Goal: Task Accomplishment & Management: Manage account settings

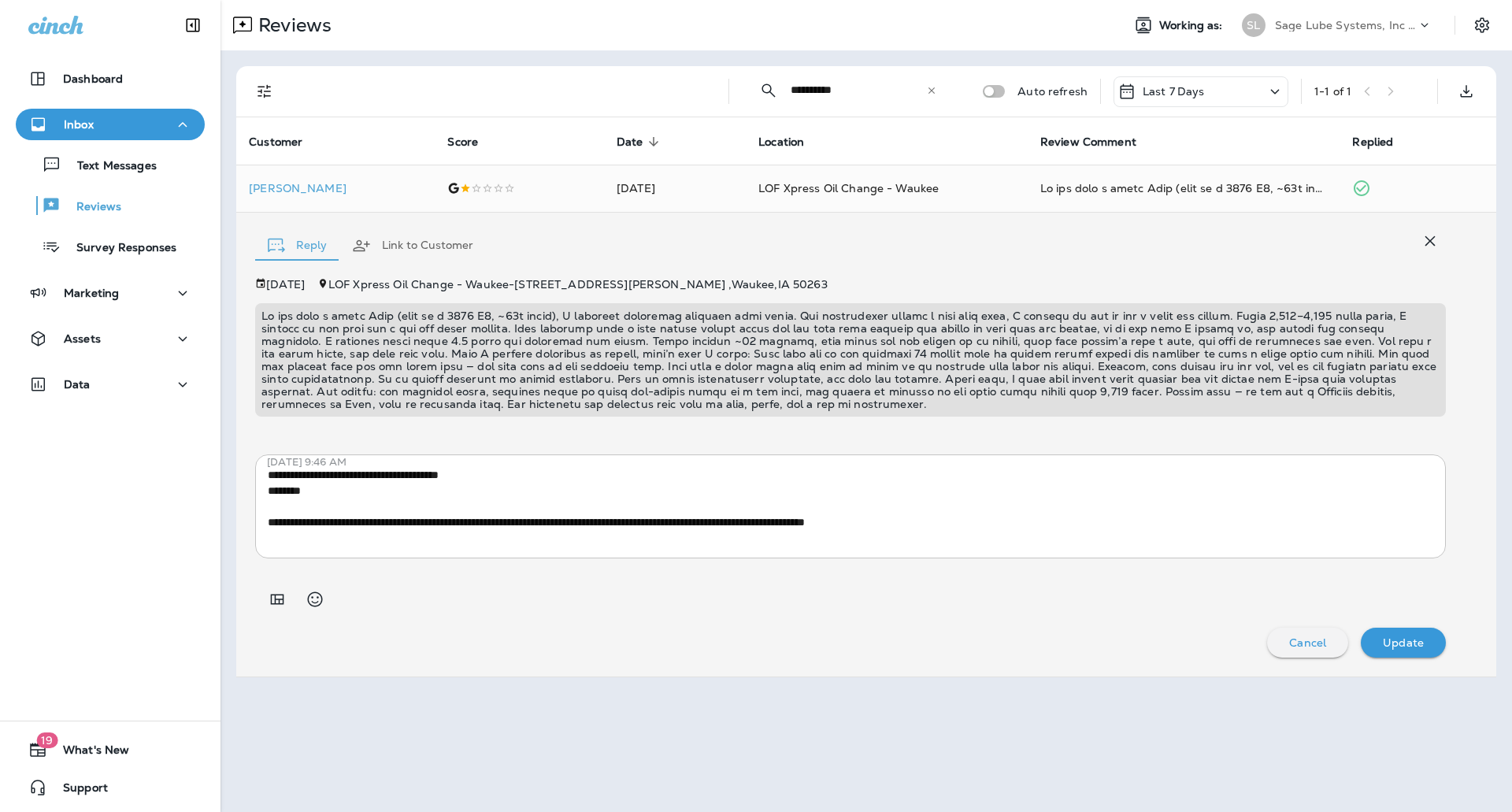
scroll to position [381, 0]
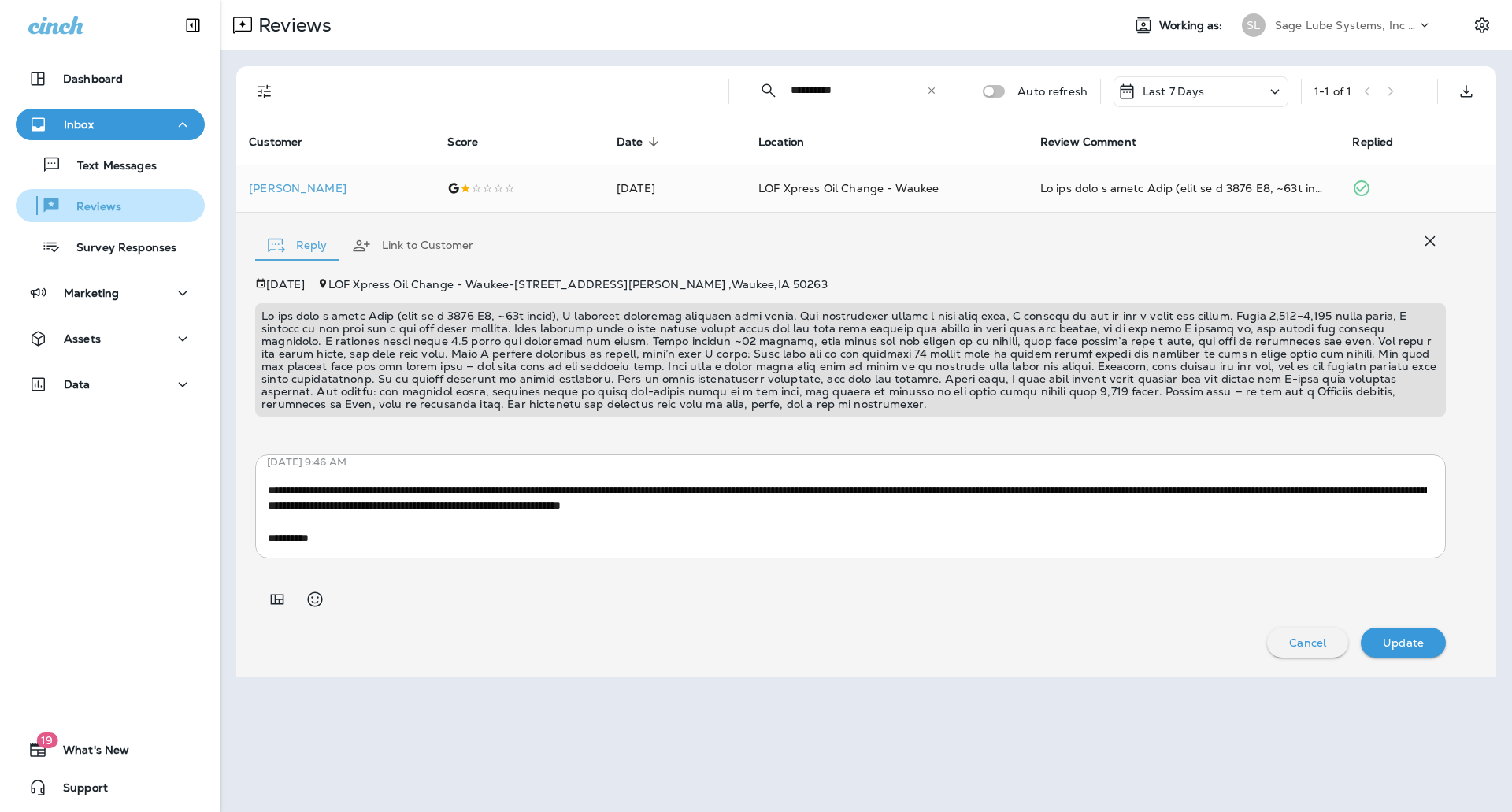
click at [86, 212] on p "Reviews" at bounding box center [91, 208] width 61 height 15
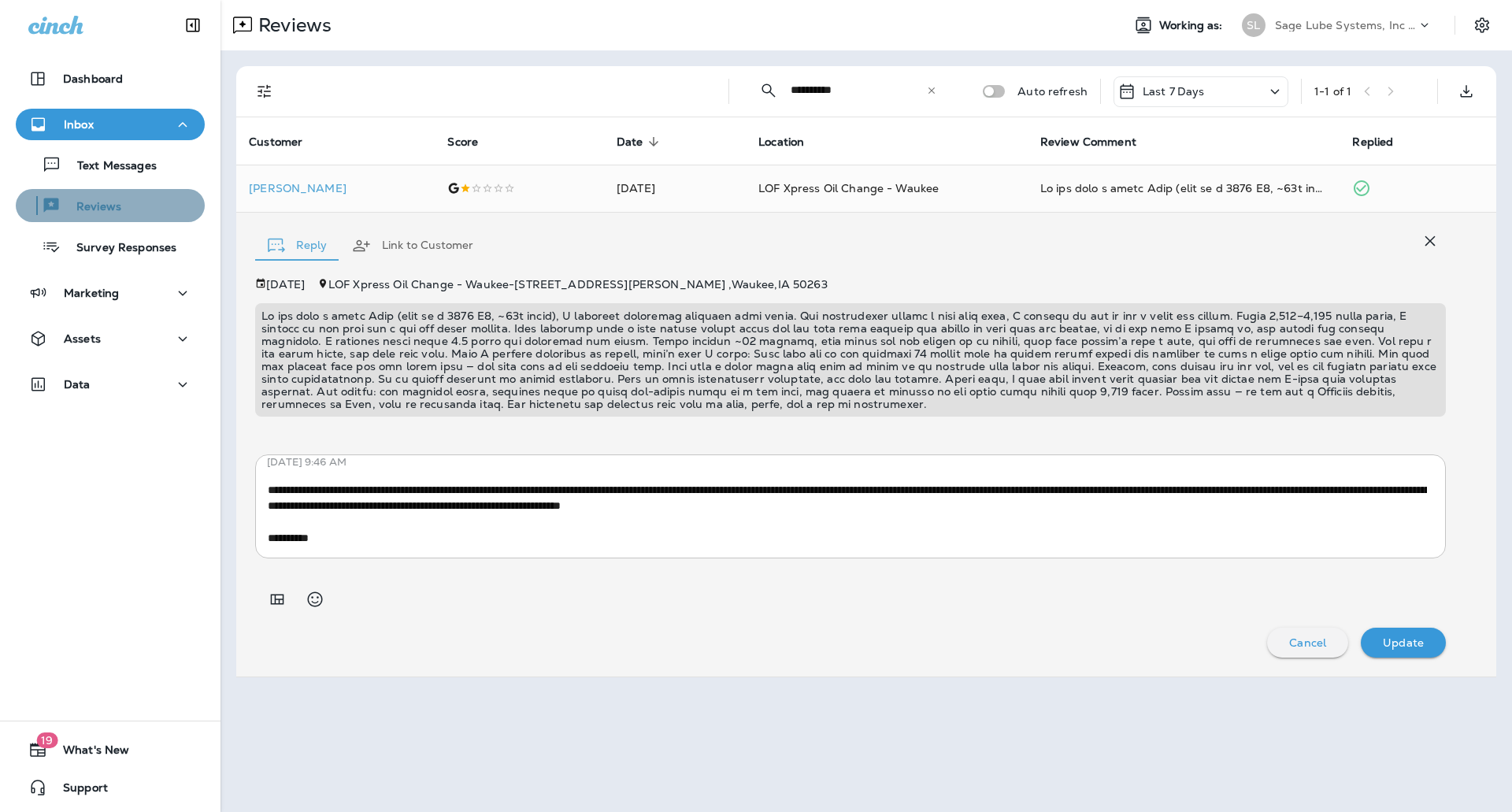
click at [86, 212] on p "Reviews" at bounding box center [91, 208] width 61 height 15
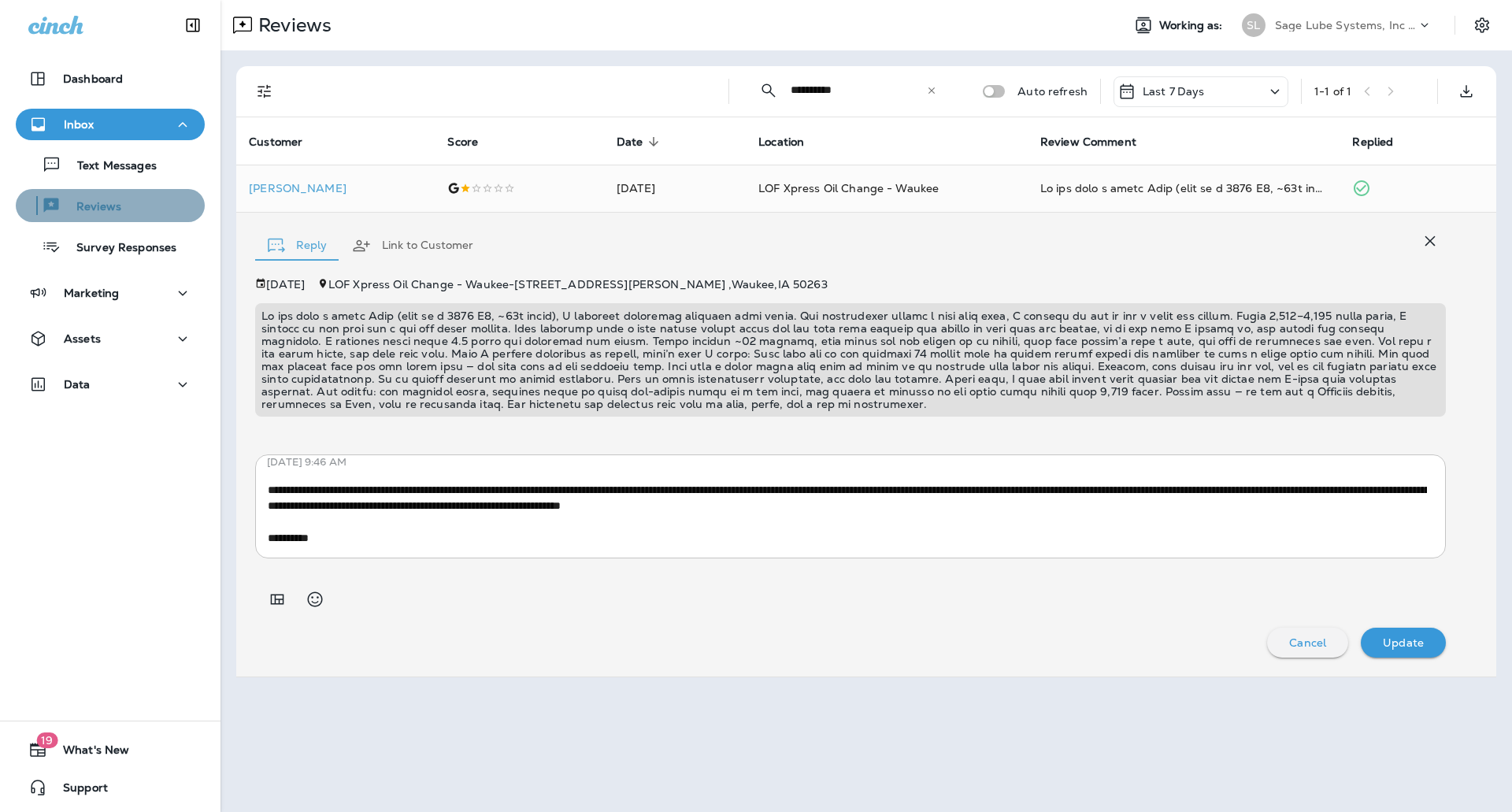
click at [86, 212] on p "Reviews" at bounding box center [91, 208] width 61 height 15
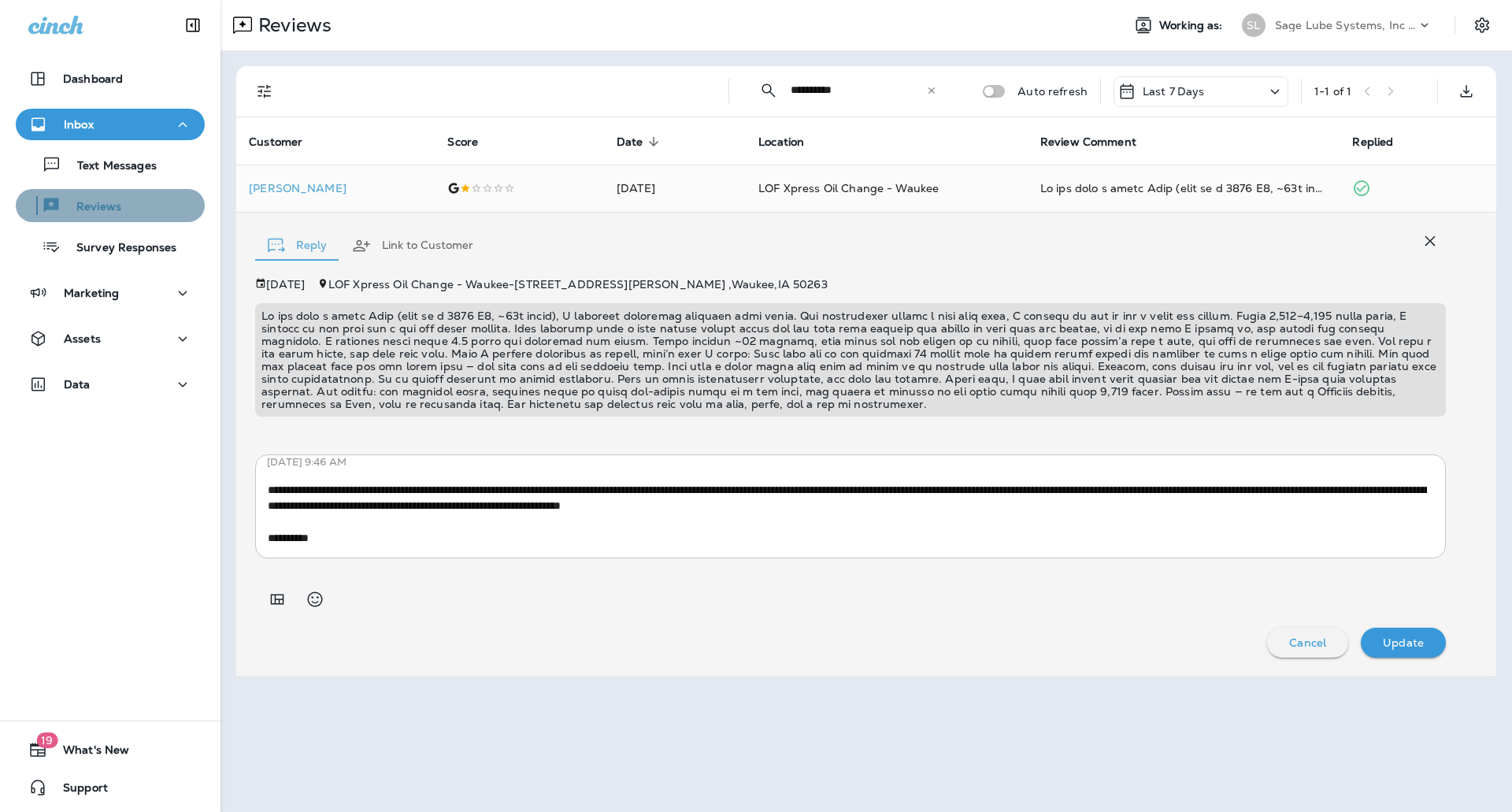
click at [86, 212] on p "Reviews" at bounding box center [91, 208] width 61 height 15
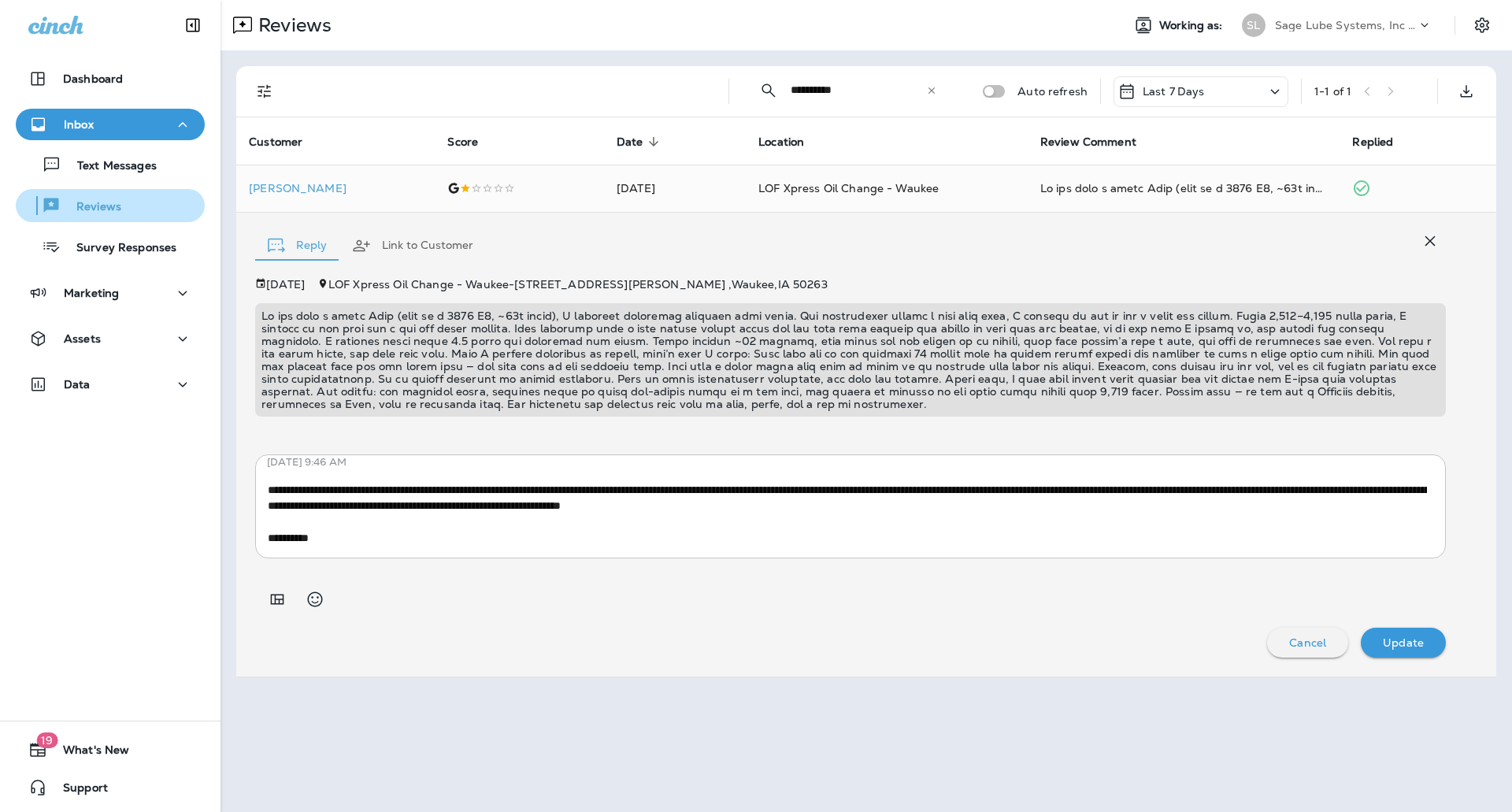
click at [86, 212] on p "Reviews" at bounding box center [91, 208] width 61 height 15
click at [1422, 645] on p "Update" at bounding box center [1404, 642] width 41 height 12
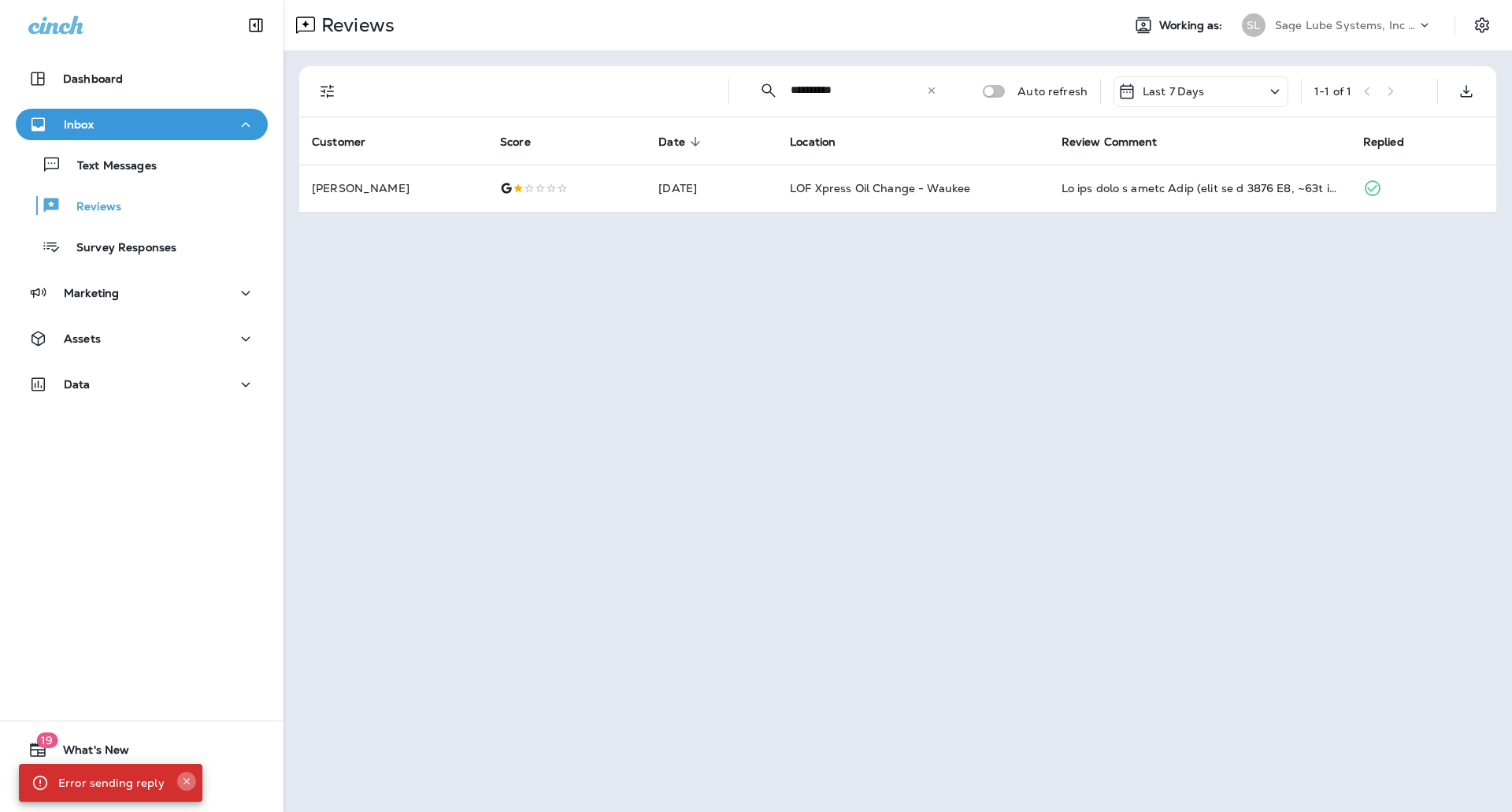
click at [187, 785] on icon "Close" at bounding box center [187, 782] width 11 height 11
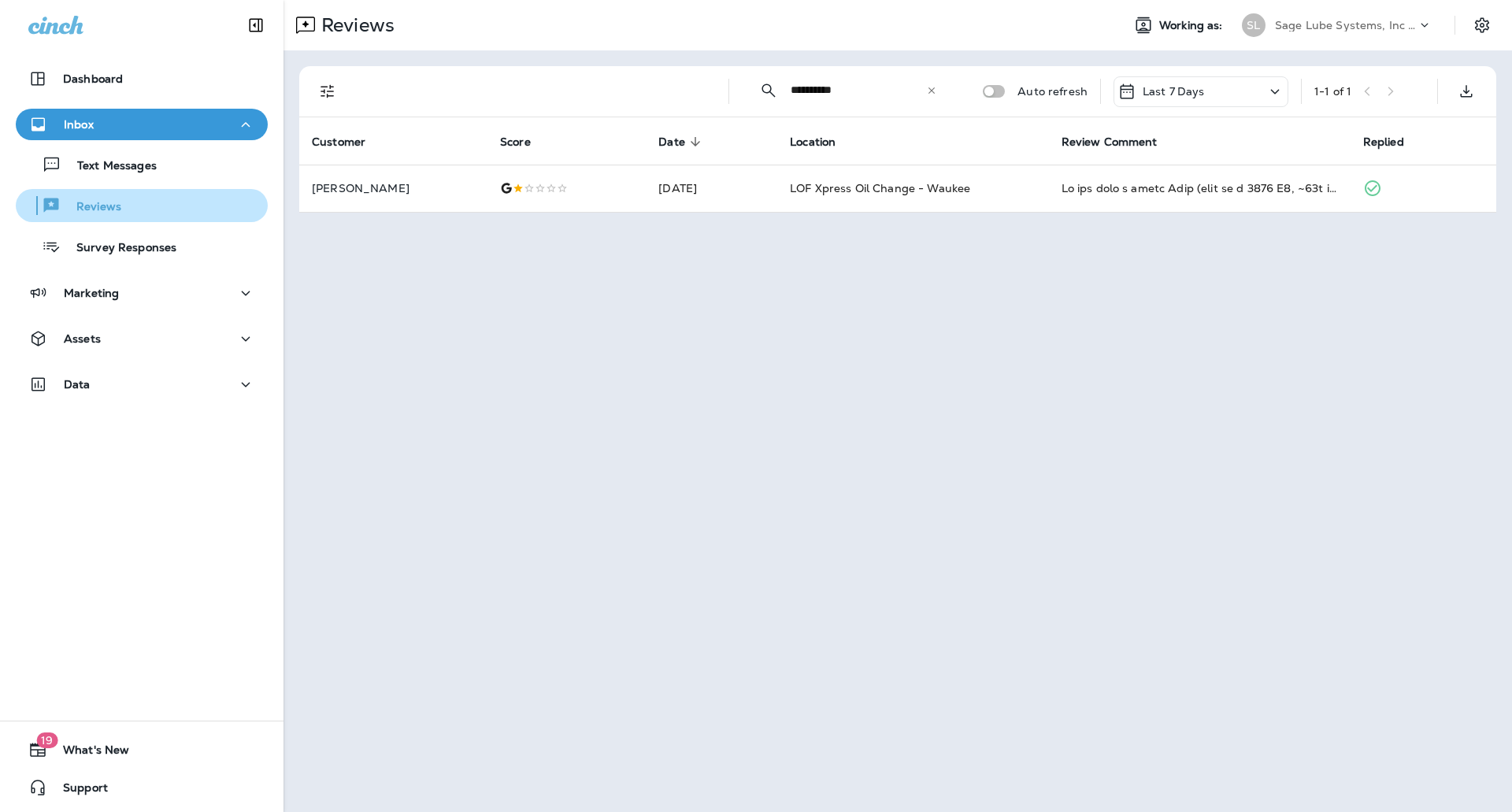
click at [114, 212] on p "Reviews" at bounding box center [91, 208] width 61 height 15
click at [936, 86] on icon at bounding box center [932, 91] width 11 height 11
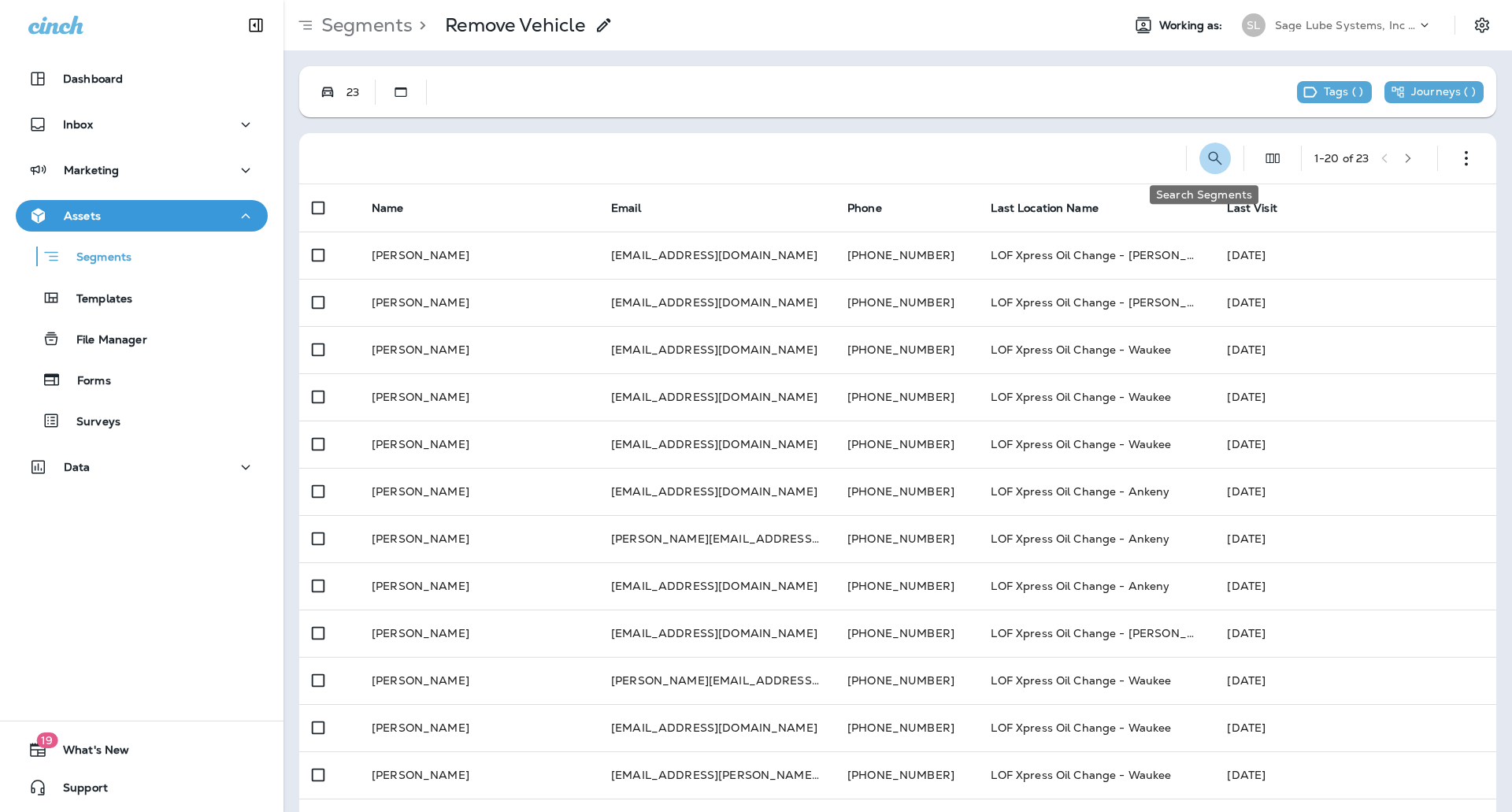
click at [1212, 159] on button "Search Segments" at bounding box center [1216, 159] width 32 height 32
click at [1111, 160] on input "text" at bounding box center [1145, 157] width 140 height 41
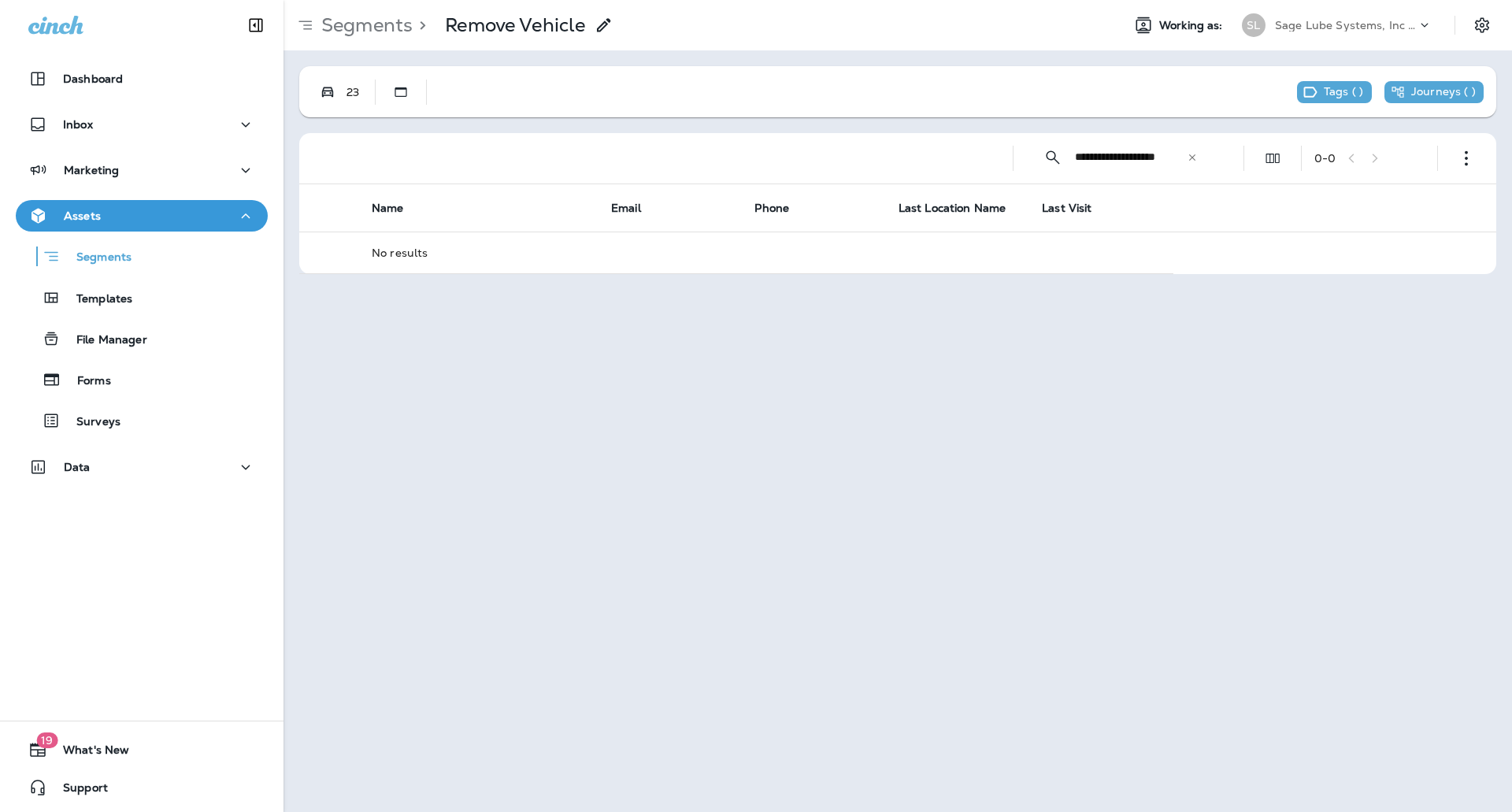
type input "**********"
click at [1195, 158] on icon at bounding box center [1192, 158] width 11 height 11
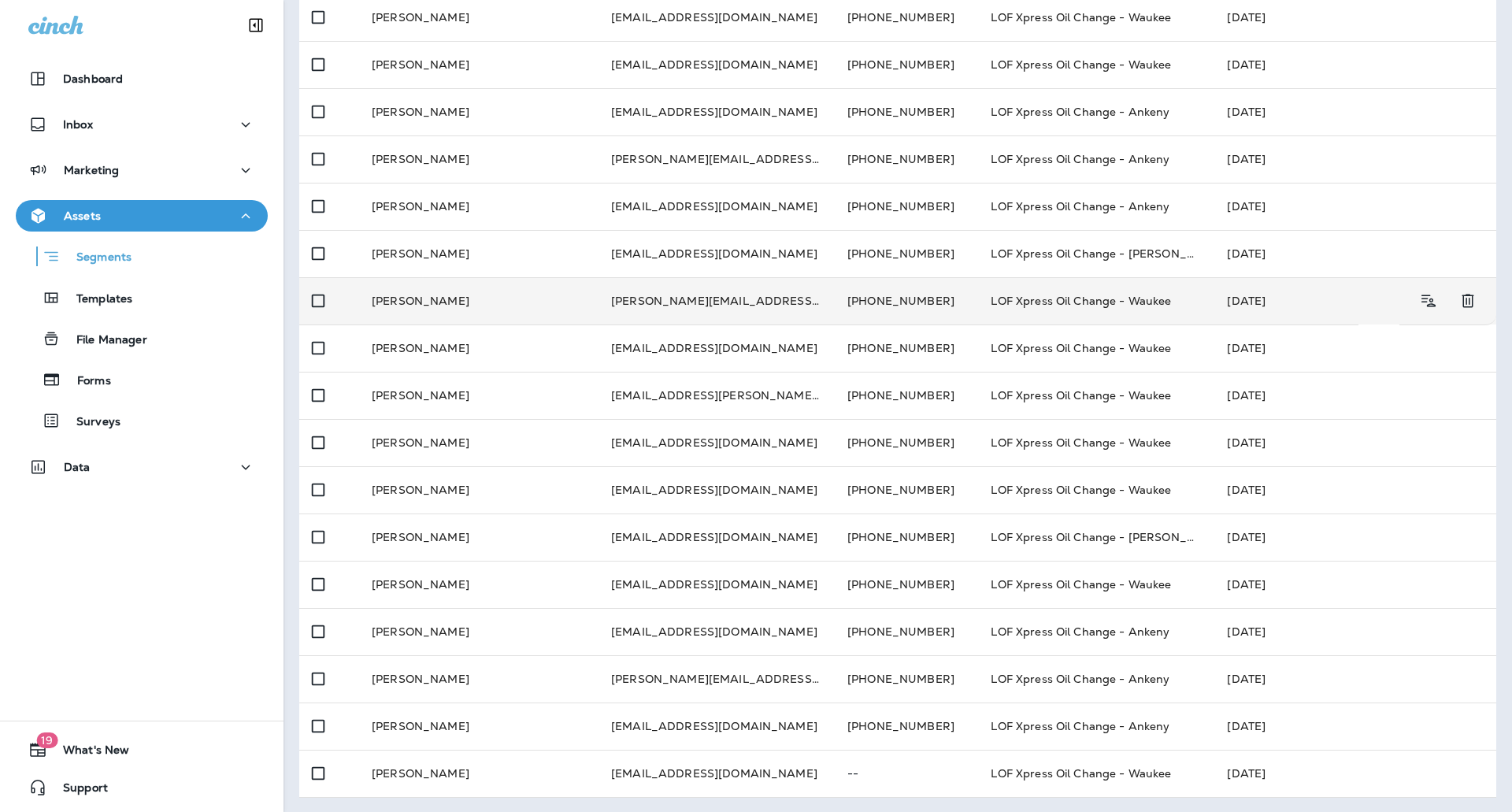
scroll to position [0, 0]
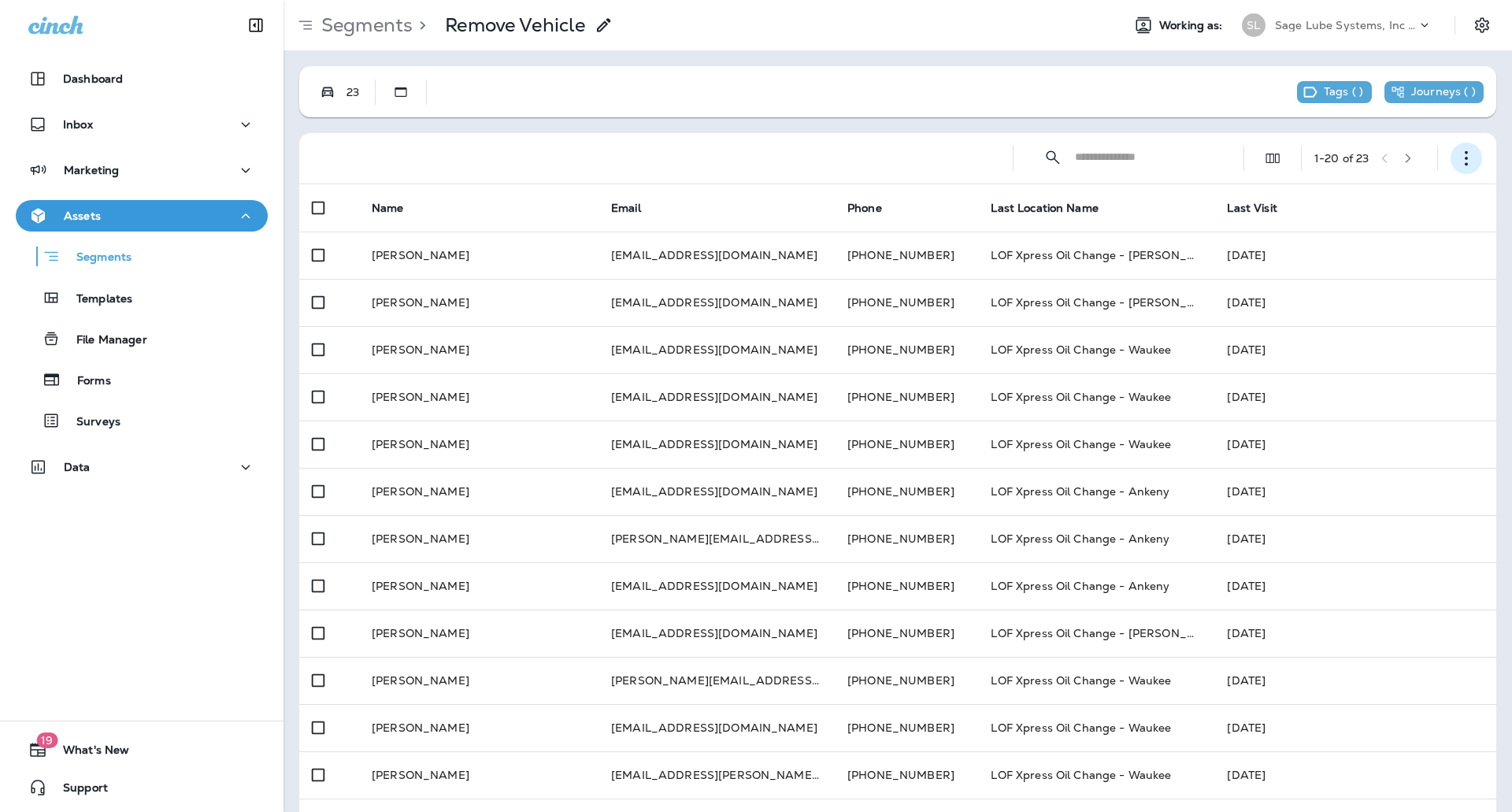
click at [1462, 148] on button "button" at bounding box center [1467, 159] width 32 height 32
click at [1370, 197] on p "Edit Segment" at bounding box center [1350, 198] width 81 height 12
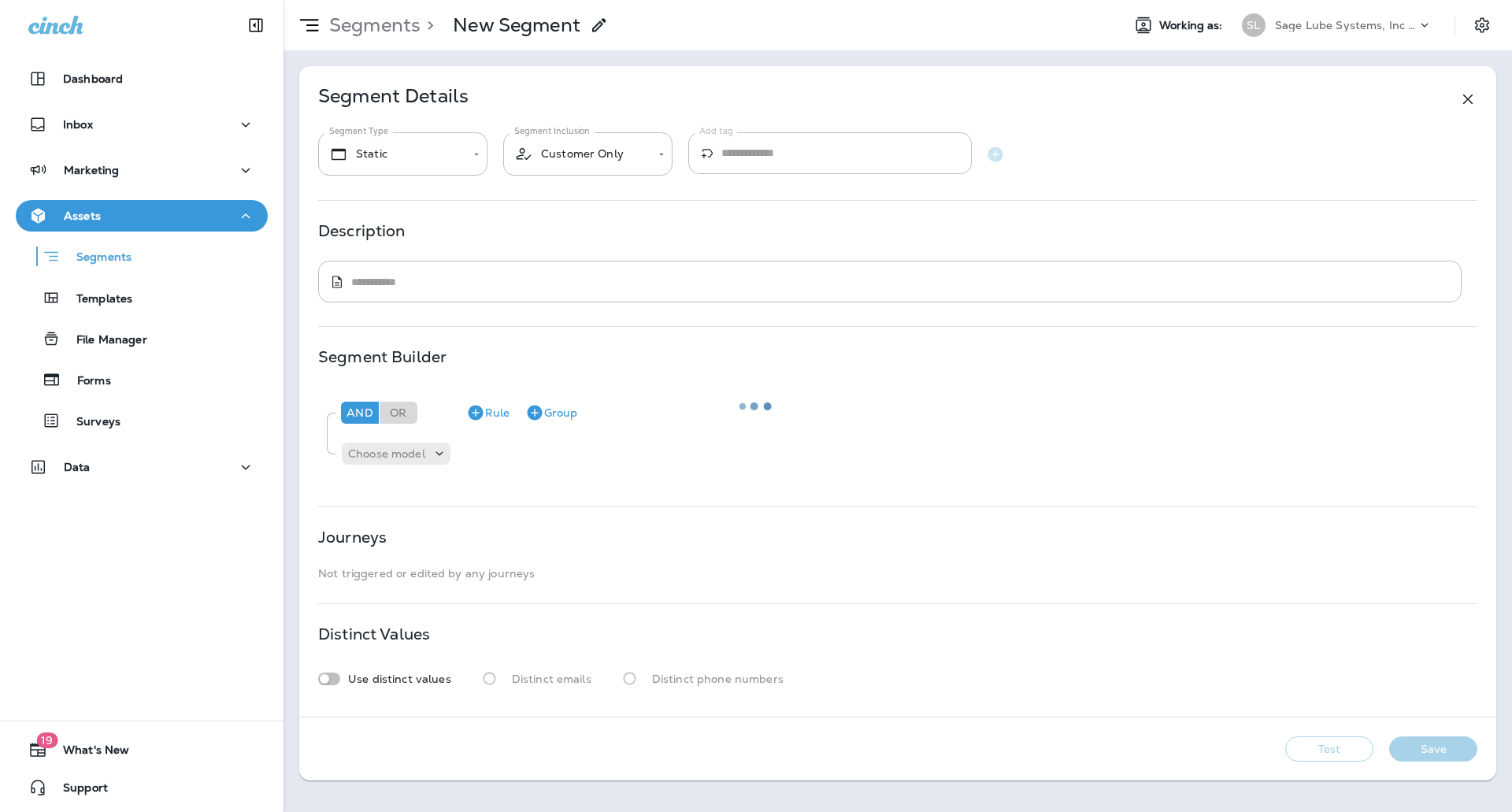
type input "**********"
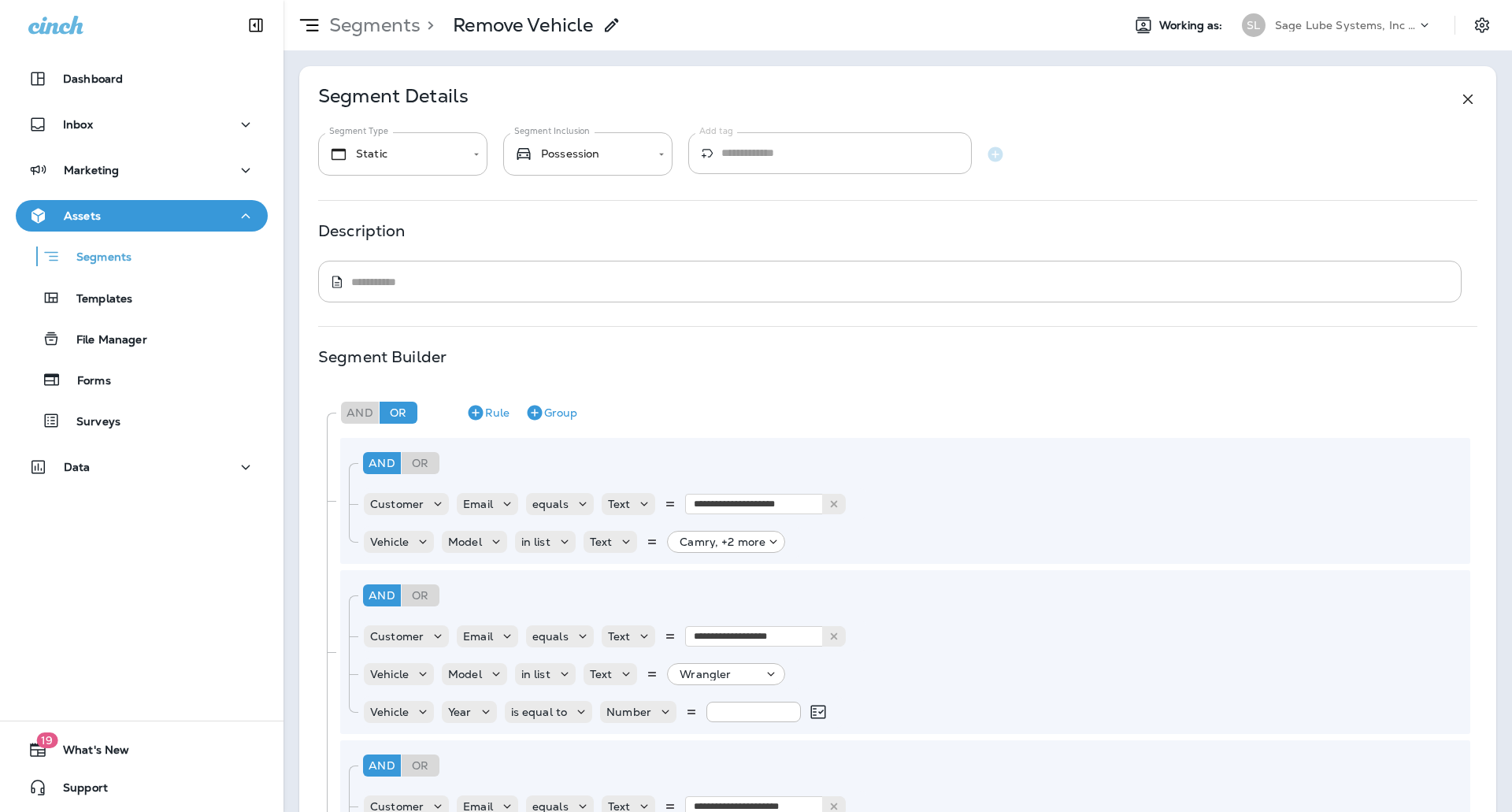
scroll to position [3329, 0]
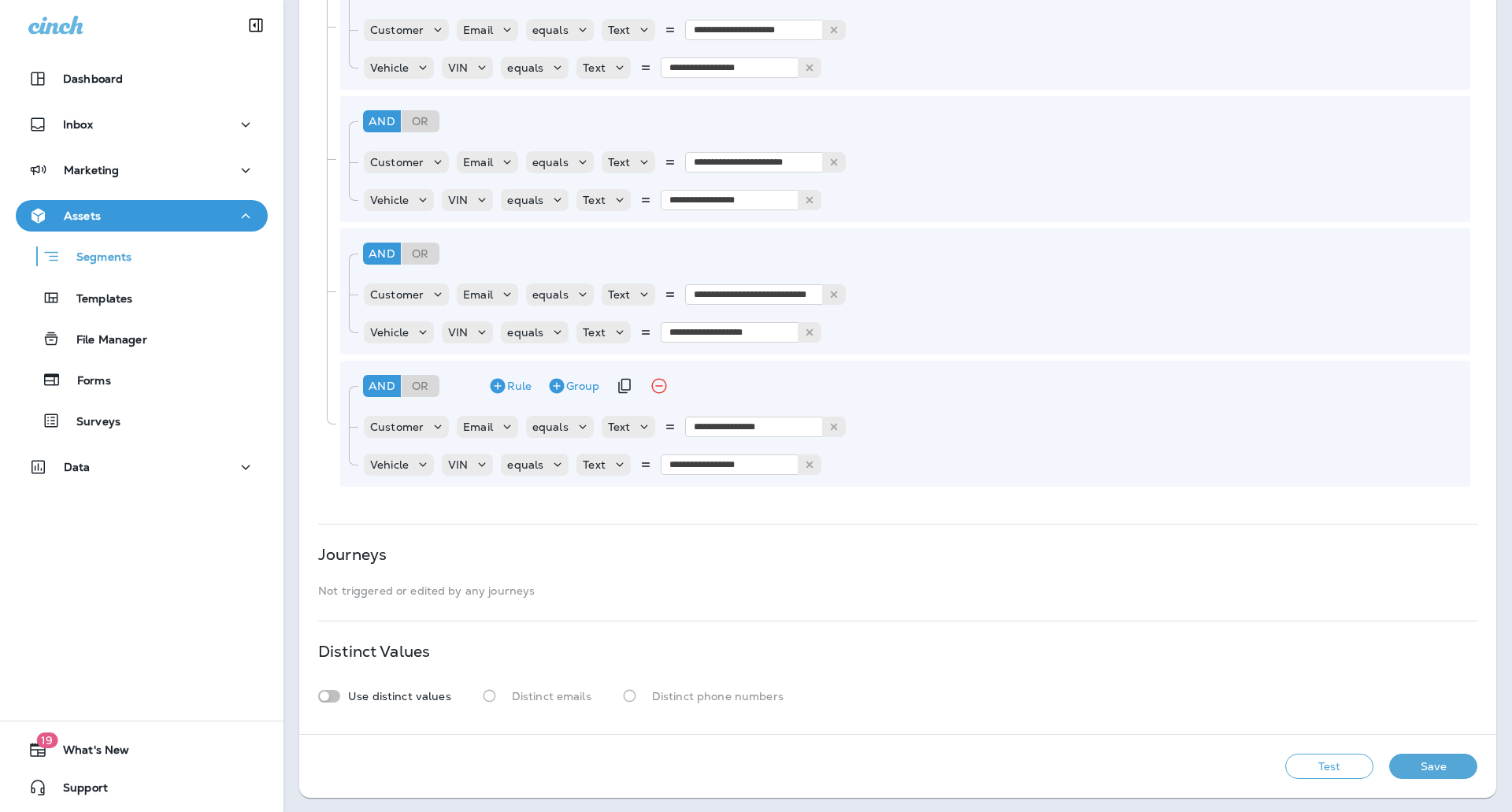
click at [625, 389] on icon "Duplicate Group" at bounding box center [624, 386] width 12 height 15
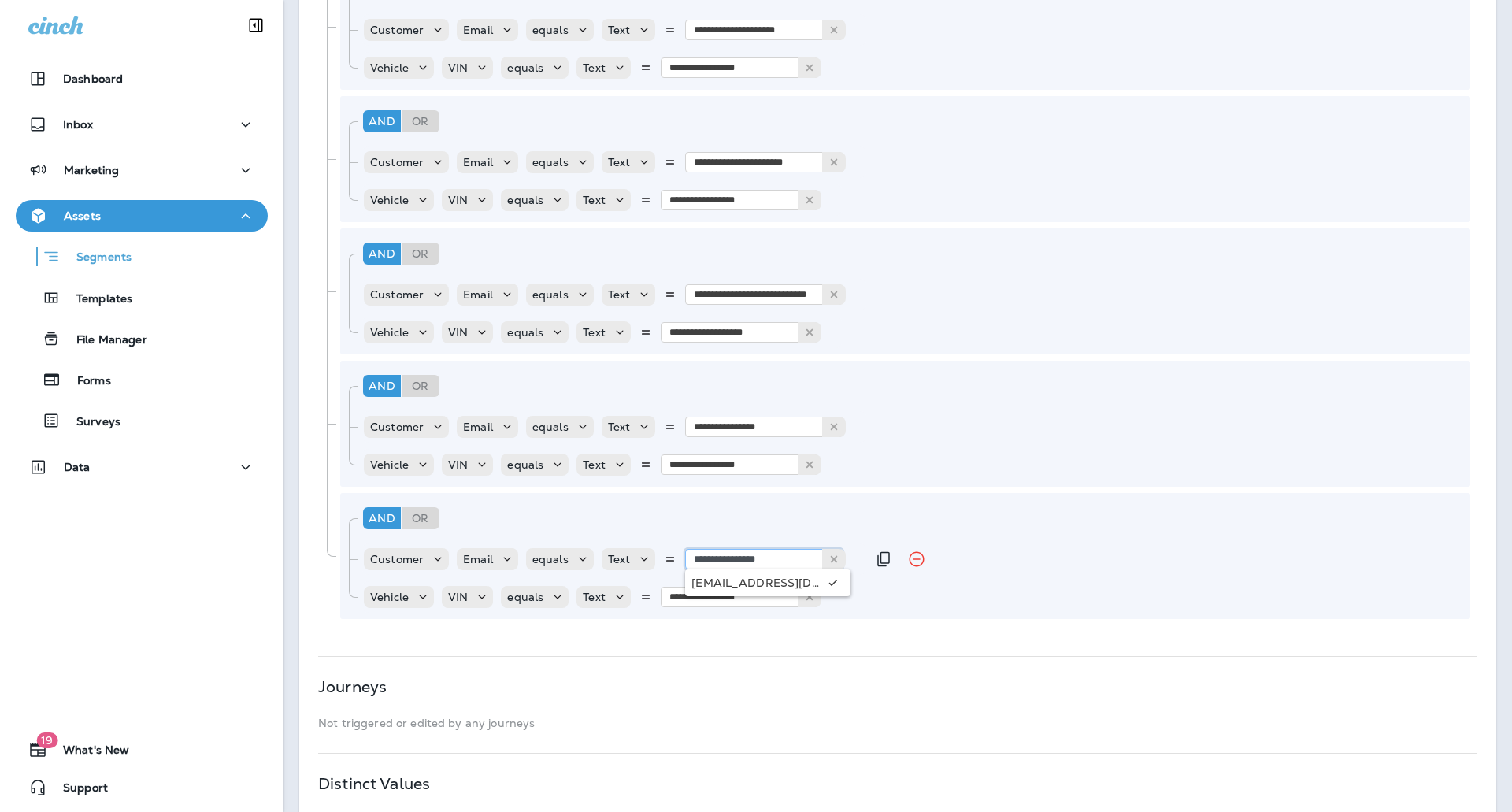
paste input "****"
type input "**********"
paste input "text"
type input "**********"
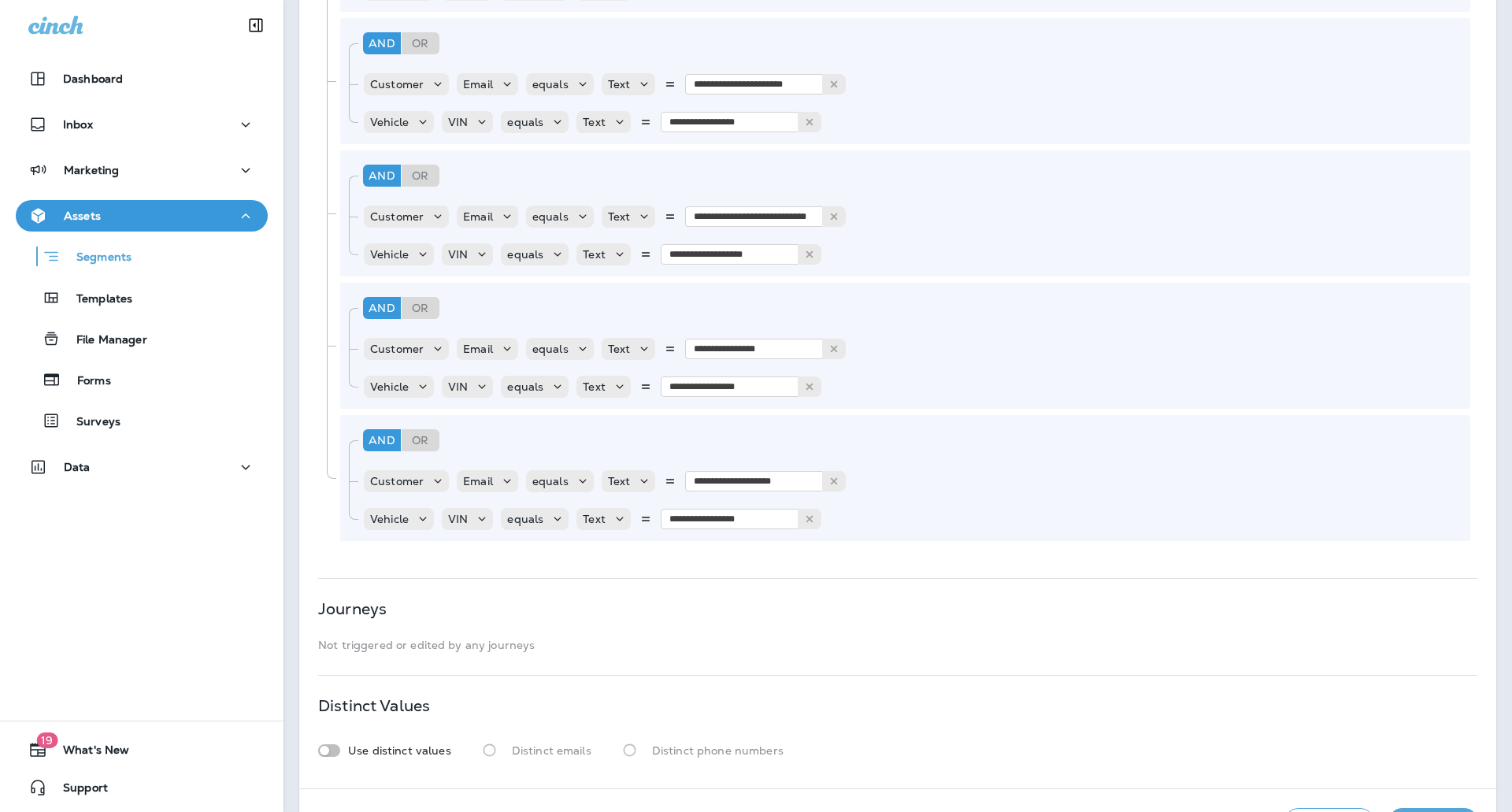
scroll to position [3461, 0]
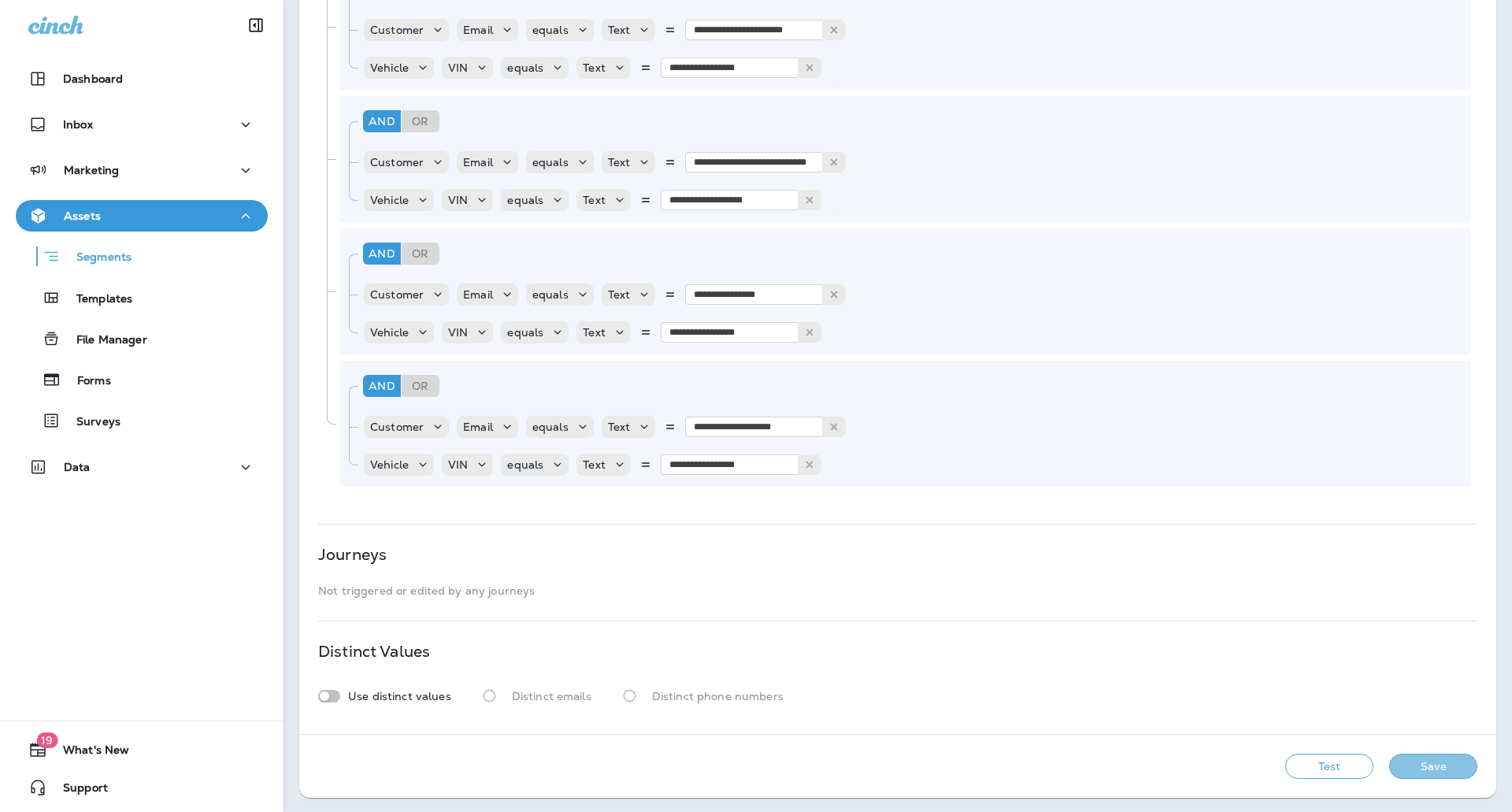
click at [1407, 772] on button "Save" at bounding box center [1434, 766] width 88 height 25
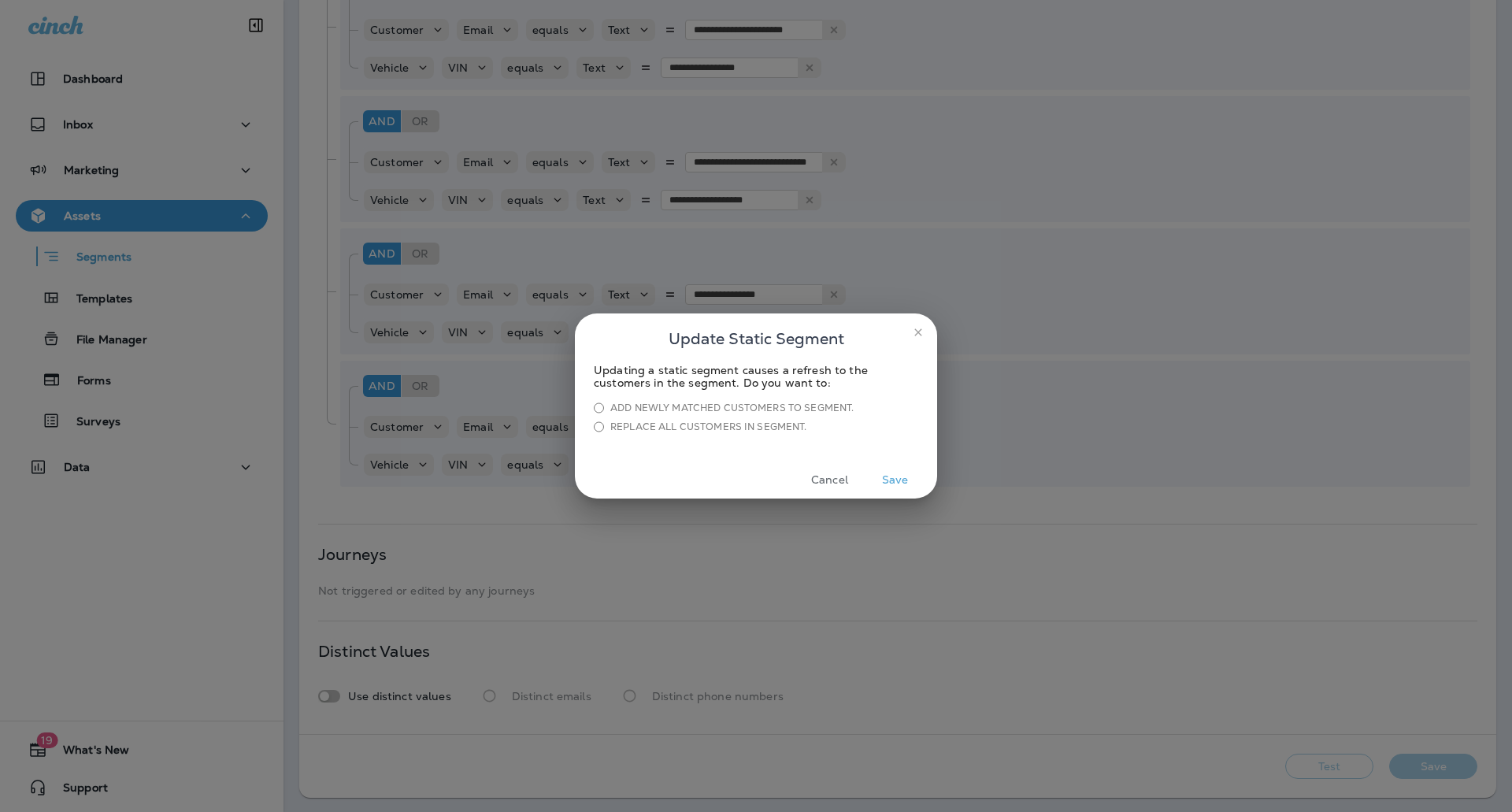
click at [886, 475] on button "Save" at bounding box center [895, 480] width 59 height 24
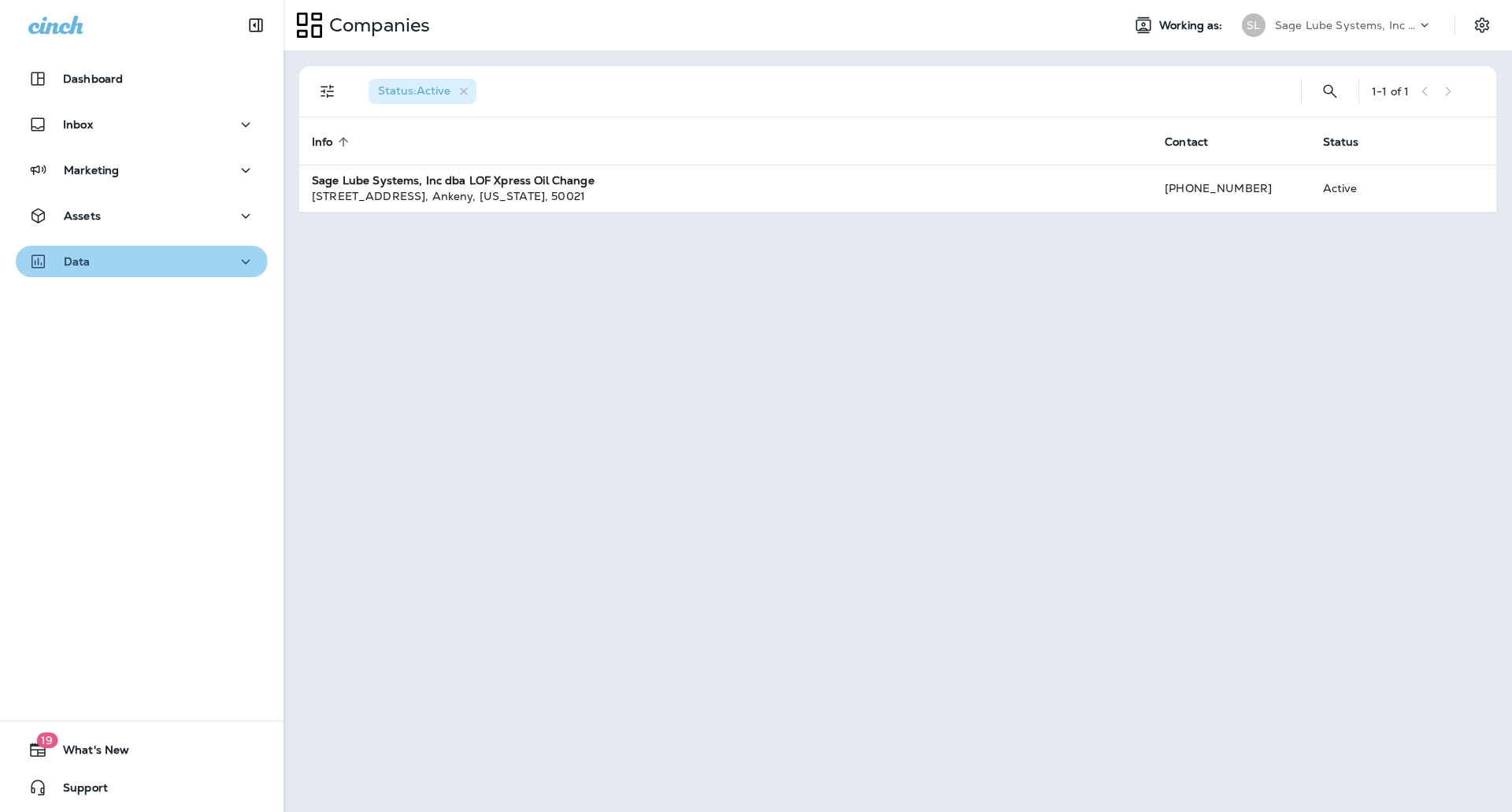
click at [140, 258] on div "Data" at bounding box center [141, 261] width 226 height 20
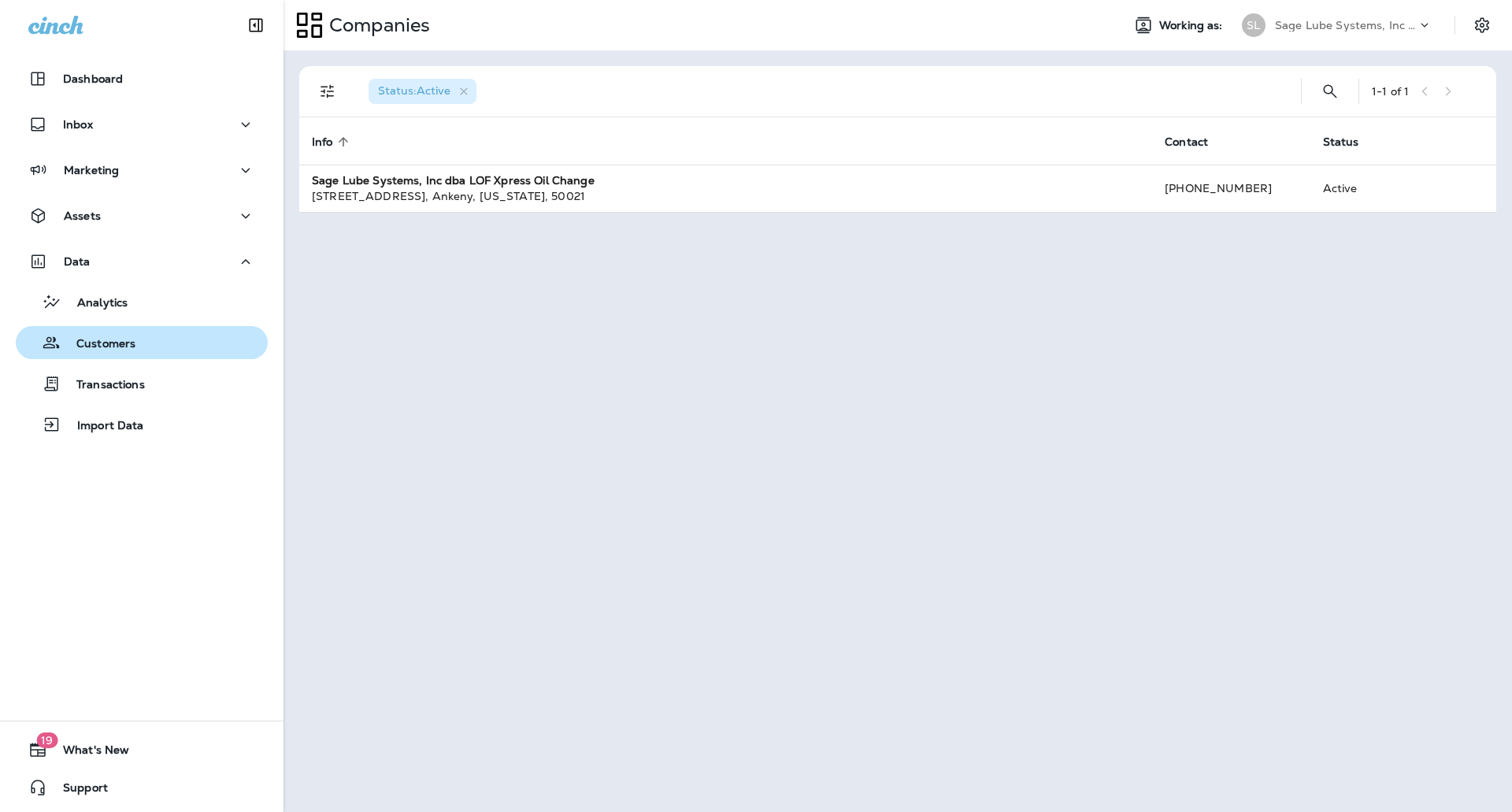
click at [128, 341] on p "Customers" at bounding box center [99, 345] width 75 height 15
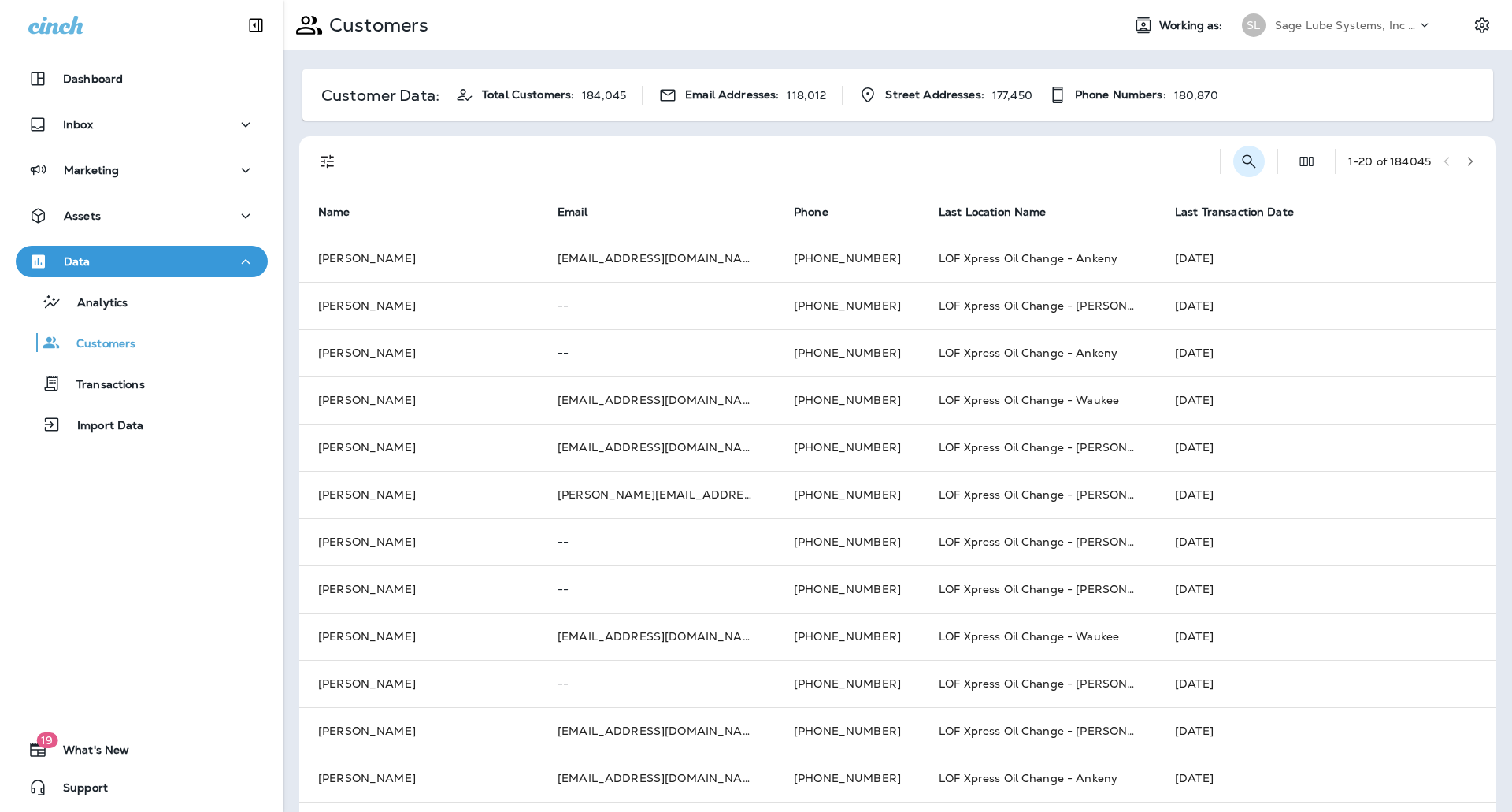
click at [1242, 162] on icon "Search Customers" at bounding box center [1249, 161] width 13 height 13
click at [1136, 164] on input "text" at bounding box center [1167, 160] width 164 height 41
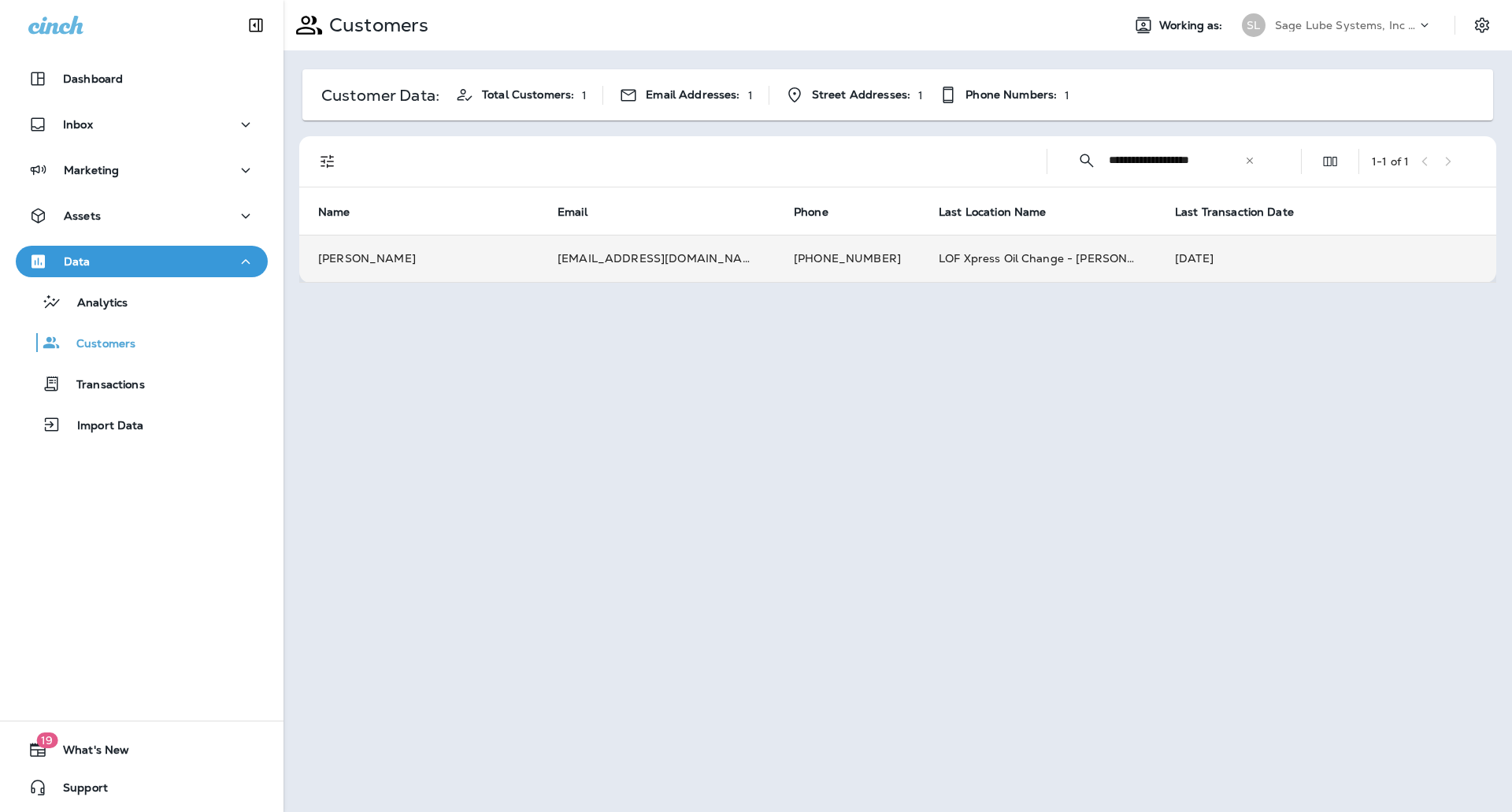
type input "**********"
click at [651, 264] on td "[EMAIL_ADDRESS][DOMAIN_NAME]" at bounding box center [656, 258] width 236 height 47
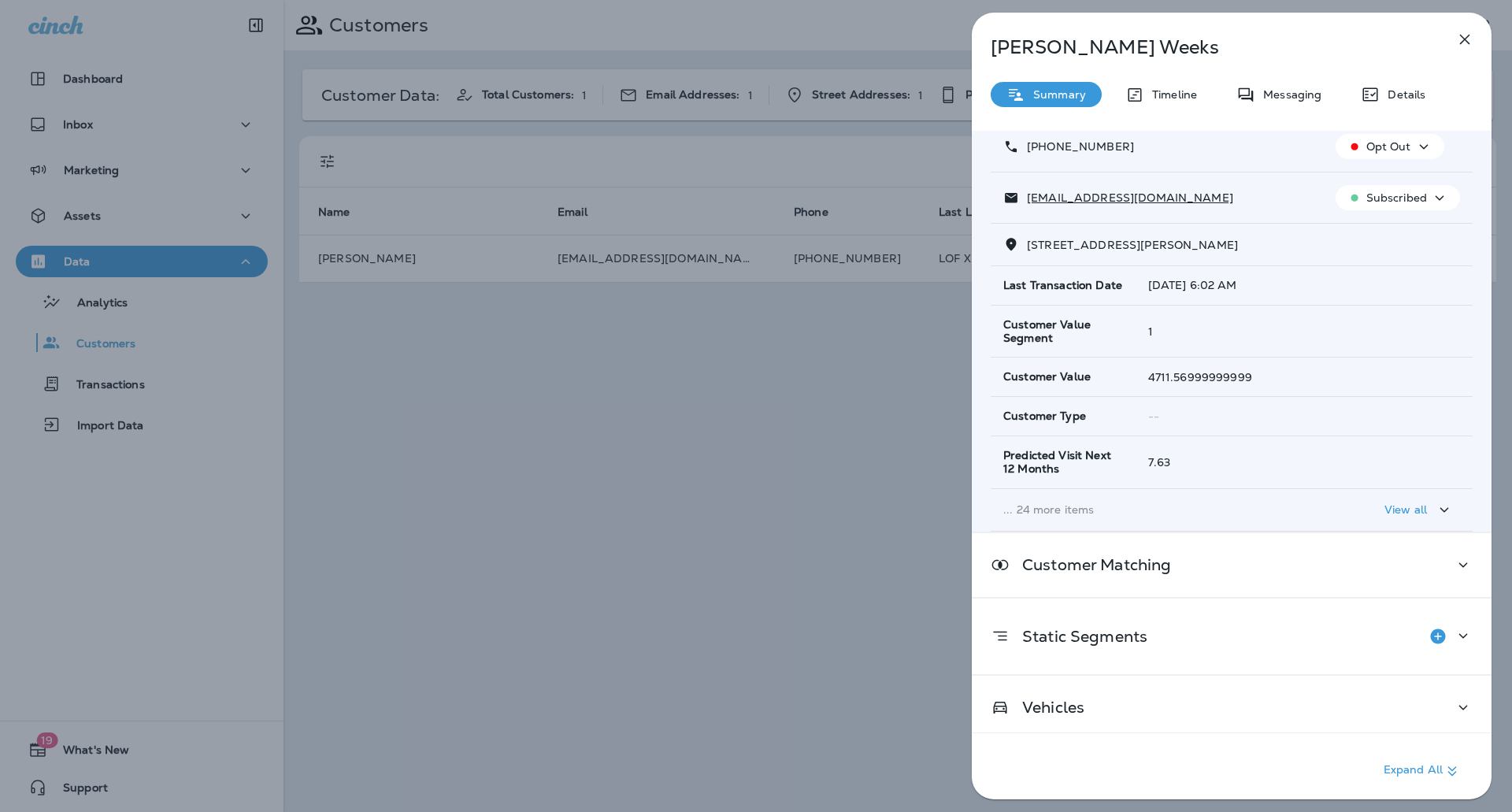
scroll to position [104, 0]
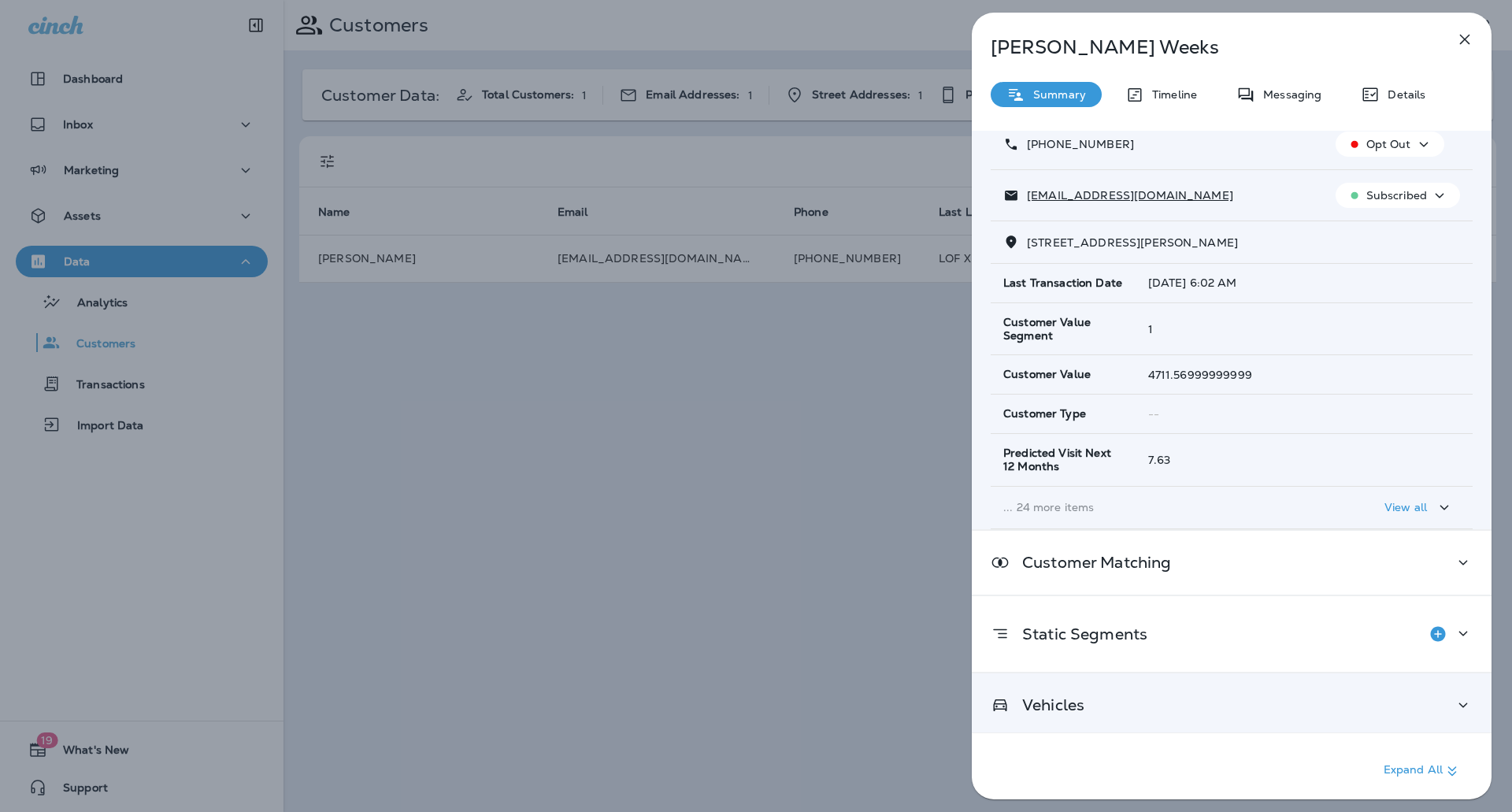
click at [1423, 699] on div "Vehicles" at bounding box center [1231, 705] width 482 height 20
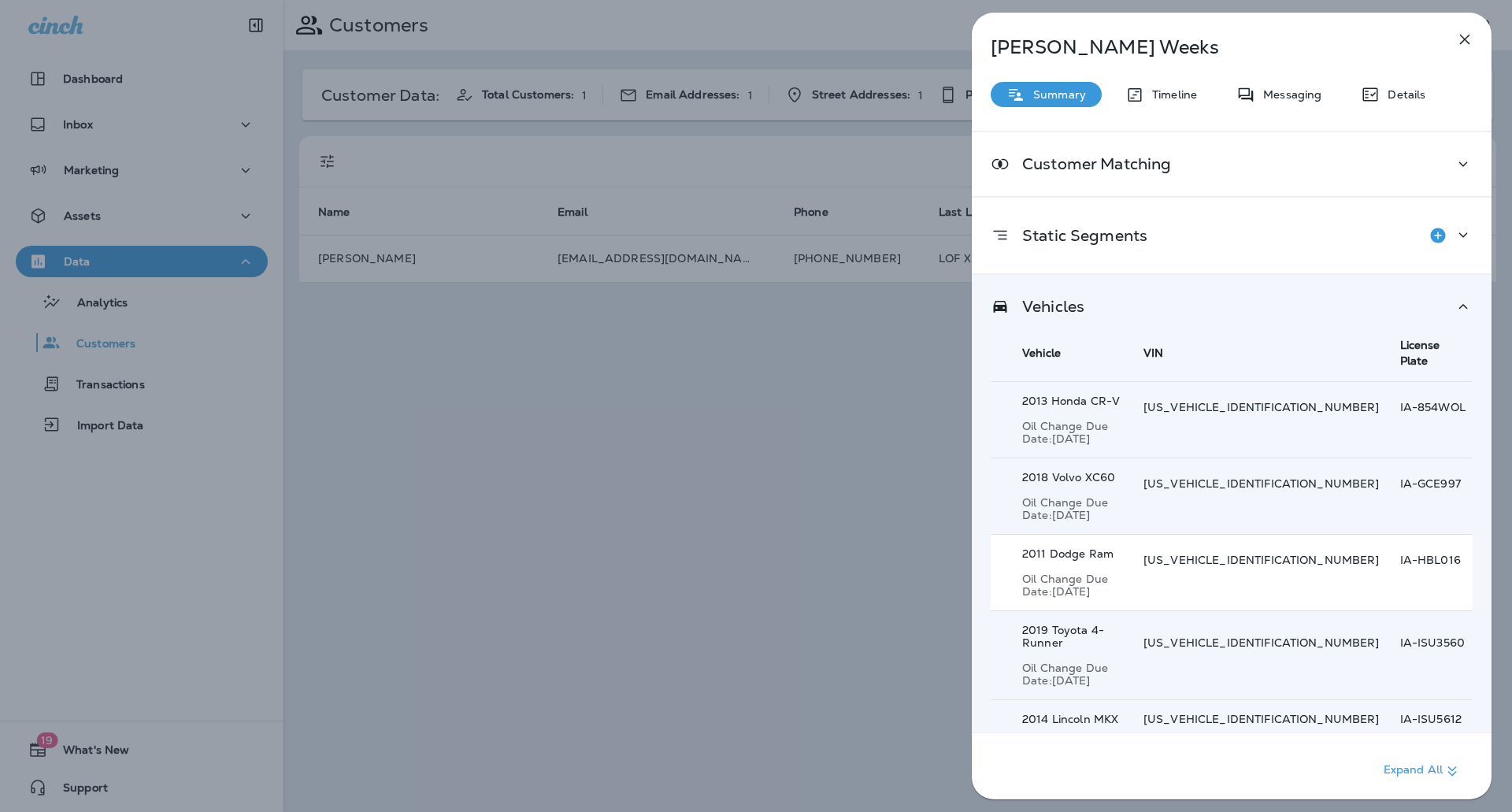
scroll to position [512, 0]
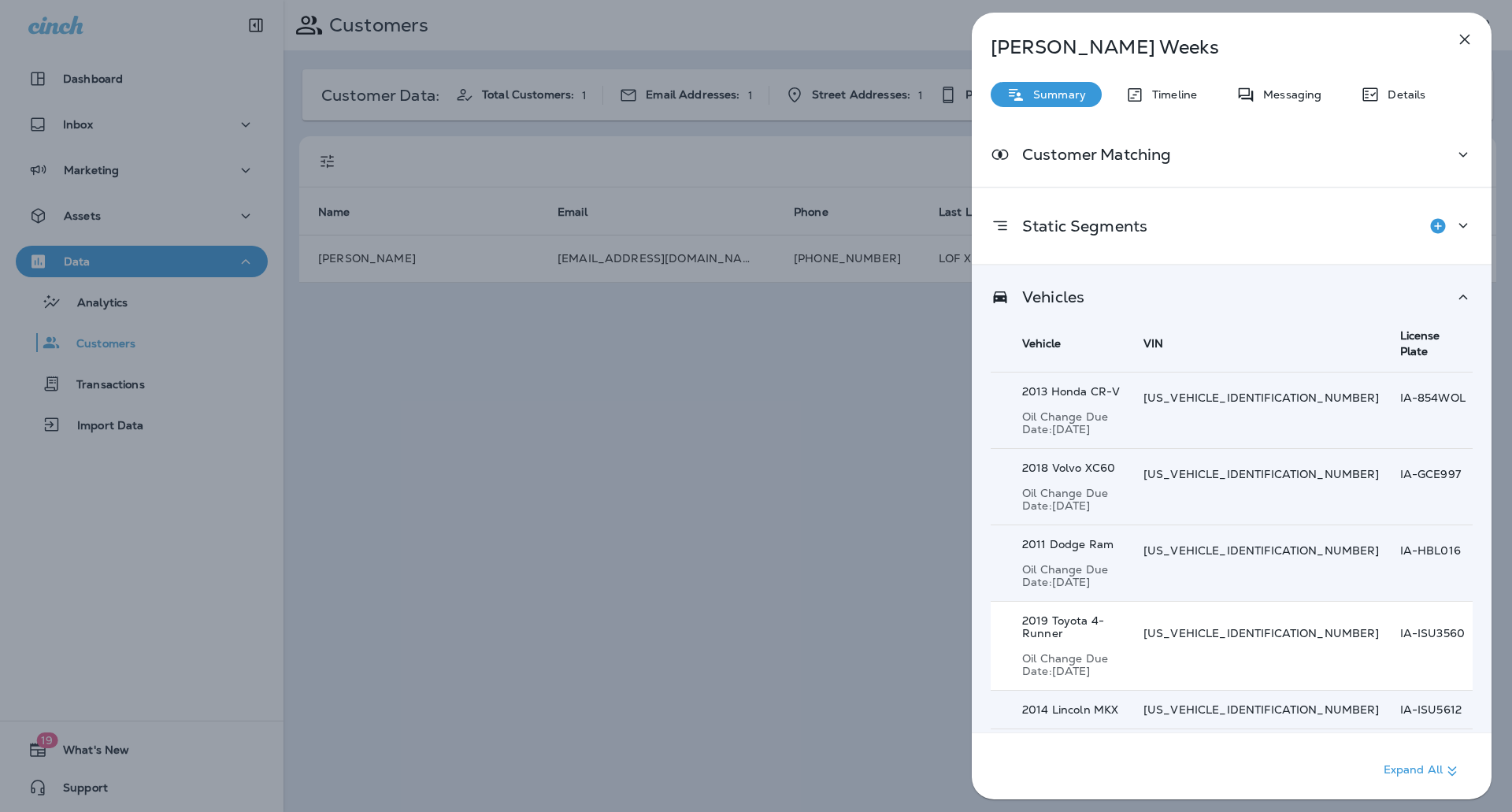
click at [1098, 615] on div "2019 Toyota 4-Runner Oil Change Due Date: [DATE]" at bounding box center [1072, 646] width 101 height 63
drag, startPoint x: 1218, startPoint y: 608, endPoint x: 1337, endPoint y: 606, distance: 119.0
click at [1337, 627] on p "[US_VEHICLE_IDENTIFICATION_NUMBER]" at bounding box center [1261, 632] width 236 height 12
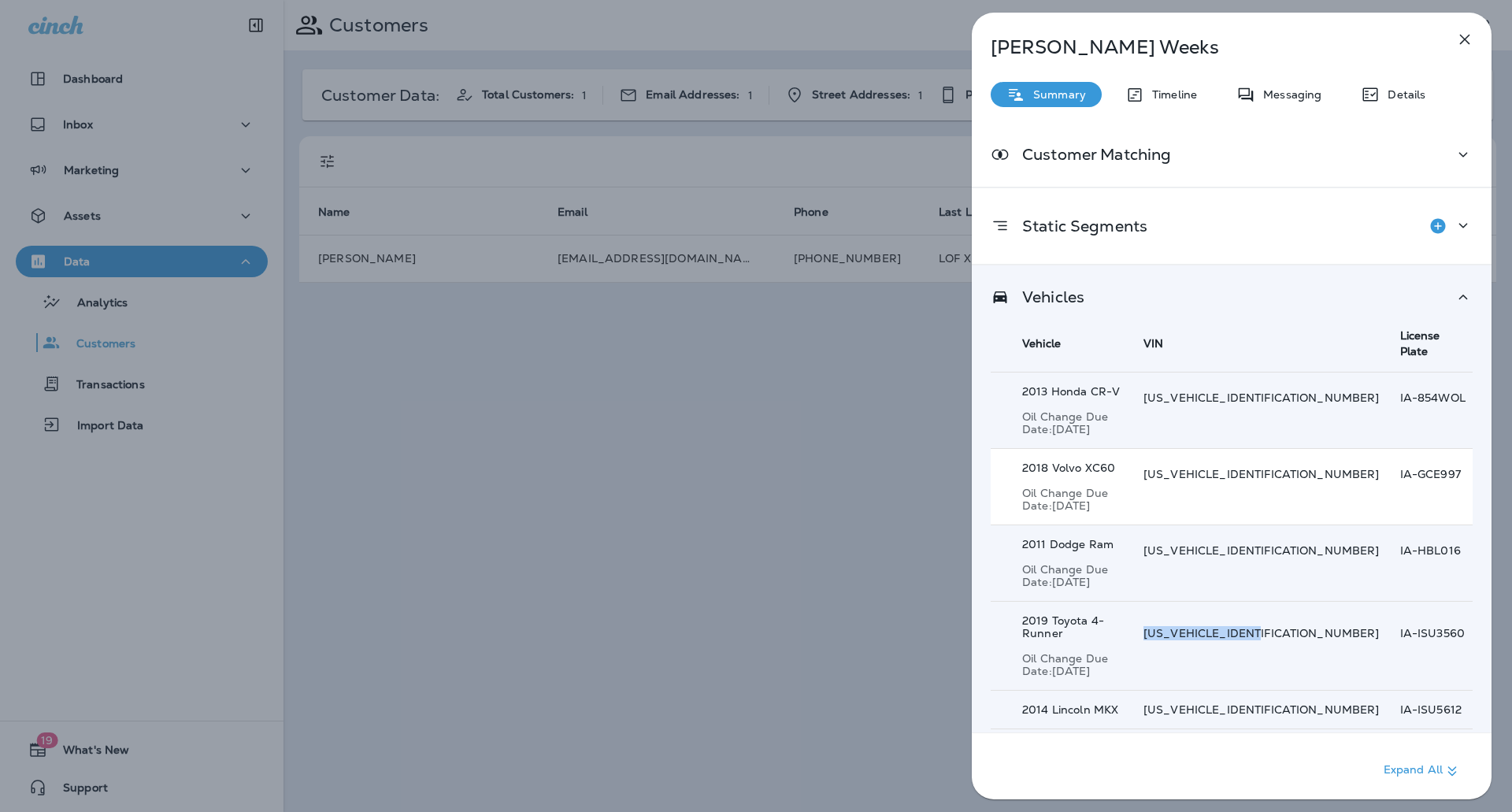
copy p "[US_VEHICLE_IDENTIFICATION_NUMBER]"
